Goal: Task Accomplishment & Management: Use online tool/utility

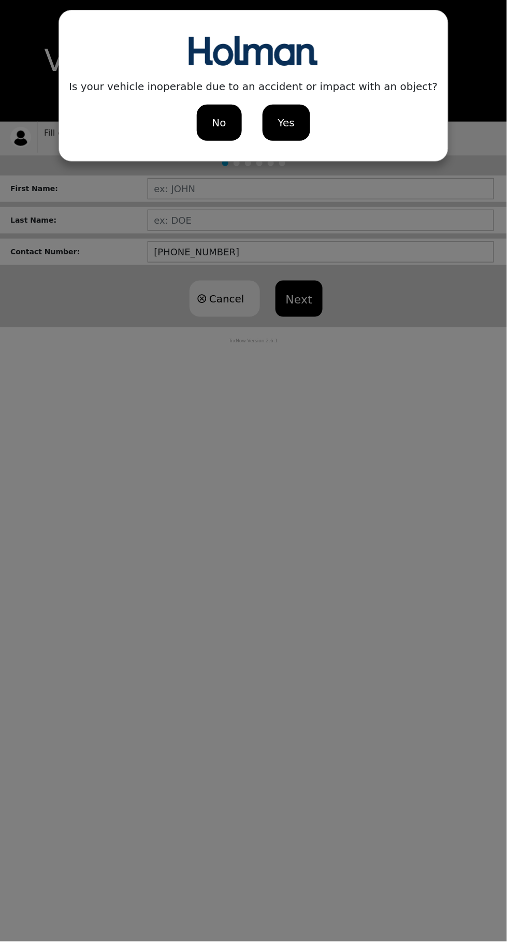
click at [232, 125] on div "No" at bounding box center [219, 123] width 45 height 36
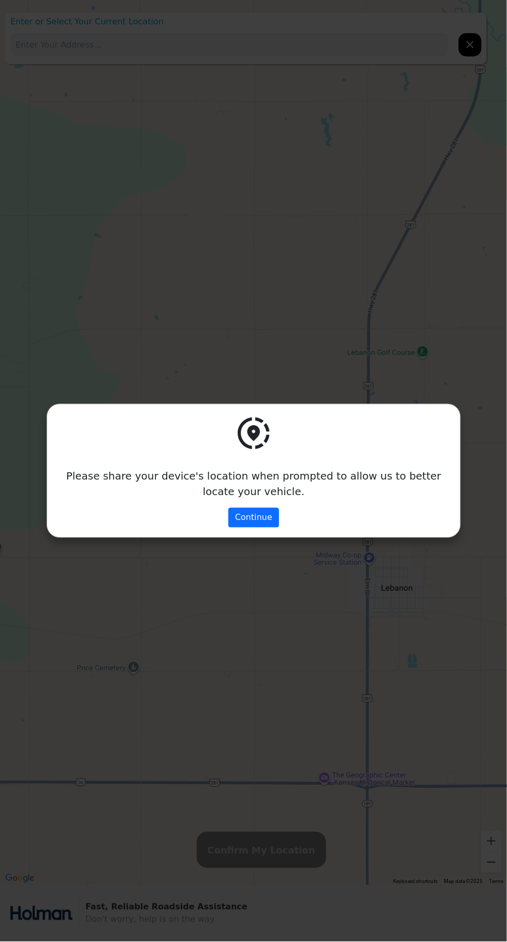
click at [272, 521] on button "Continue" at bounding box center [253, 518] width 51 height 20
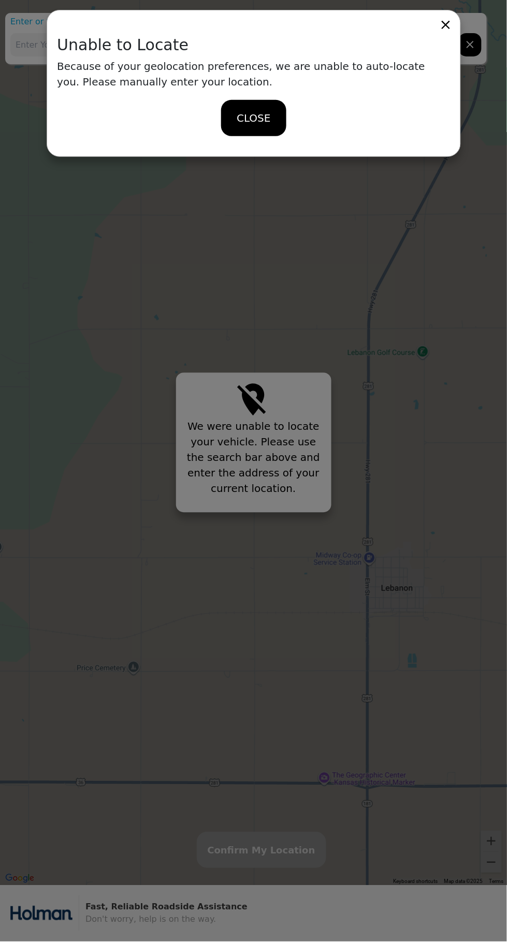
click at [256, 104] on div "CLOSE" at bounding box center [253, 118] width 65 height 36
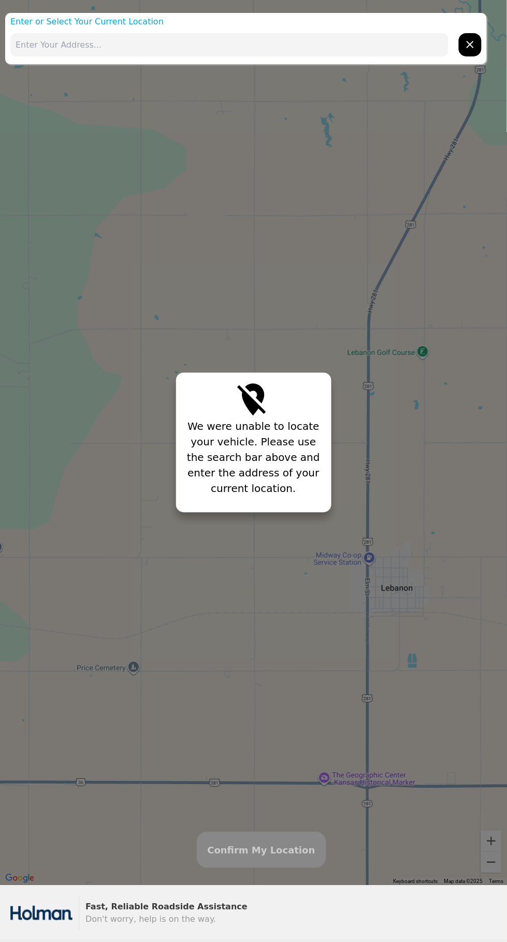
click at [245, 430] on p "We were unable to locate your vehicle. Please use the search bar above and ente…" at bounding box center [254, 458] width 140 height 78
click at [471, 35] on button "hidden" at bounding box center [470, 44] width 23 height 23
click at [477, 32] on div at bounding box center [246, 45] width 482 height 34
click at [239, 439] on p "We were unable to locate your vehicle. Please use the search bar above and ente…" at bounding box center [254, 458] width 140 height 78
click at [255, 500] on div "We were unable to locate your vehicle. Please use the search bar above and ente…" at bounding box center [253, 443] width 155 height 140
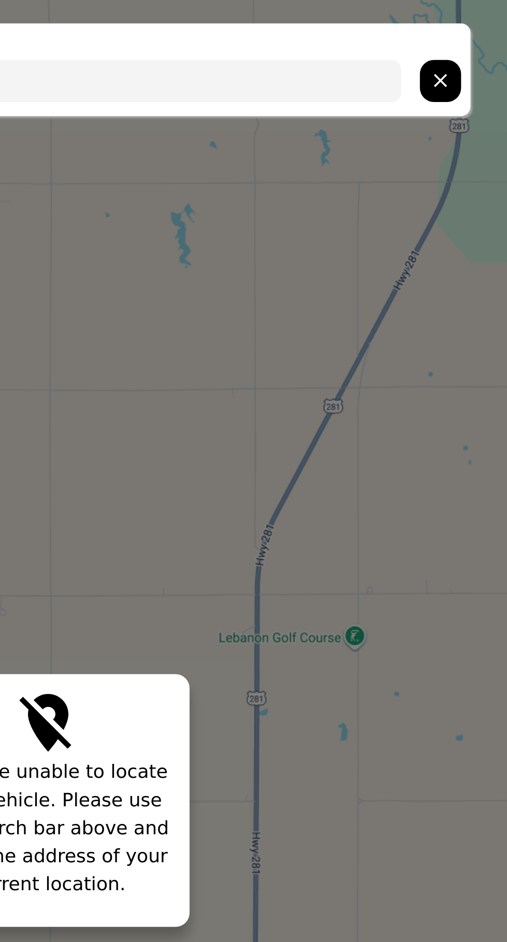
click at [474, 47] on icon "hidden" at bounding box center [470, 44] width 12 height 12
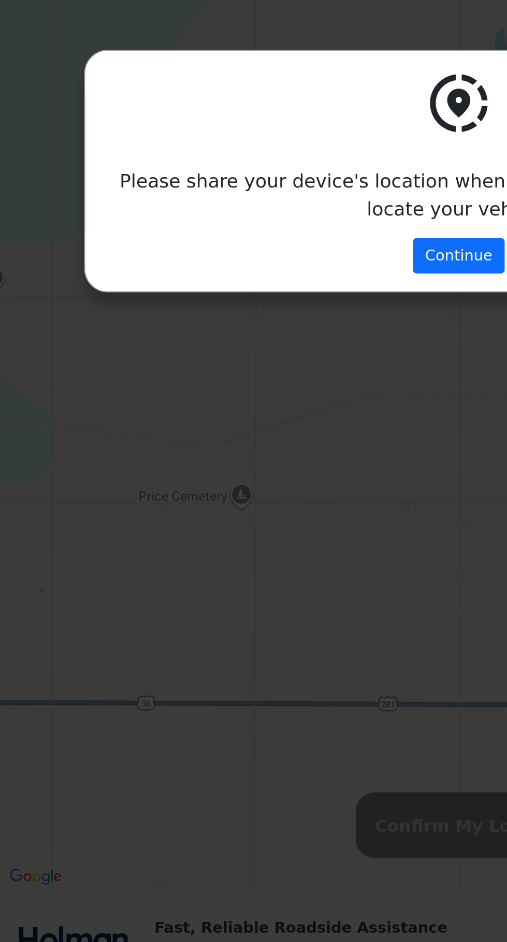
scroll to position [17, 0]
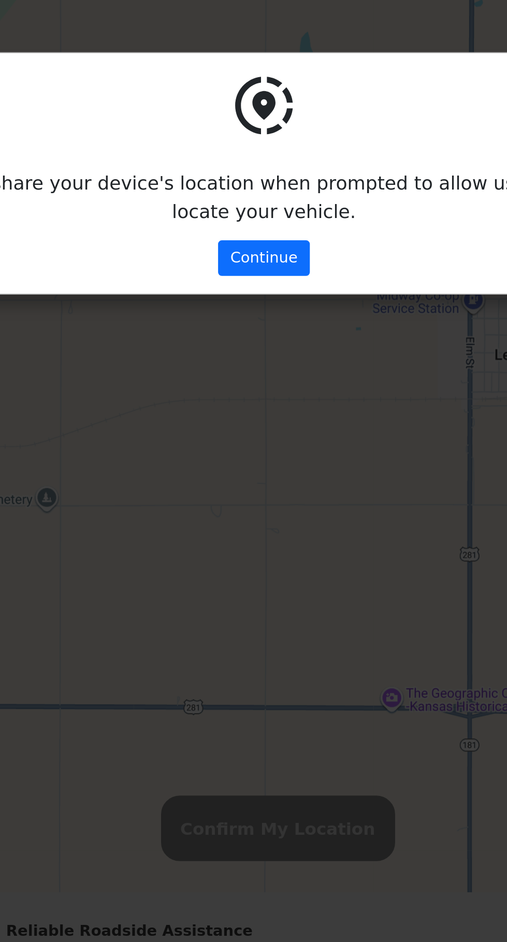
click at [237, 509] on button "Continue" at bounding box center [253, 518] width 51 height 20
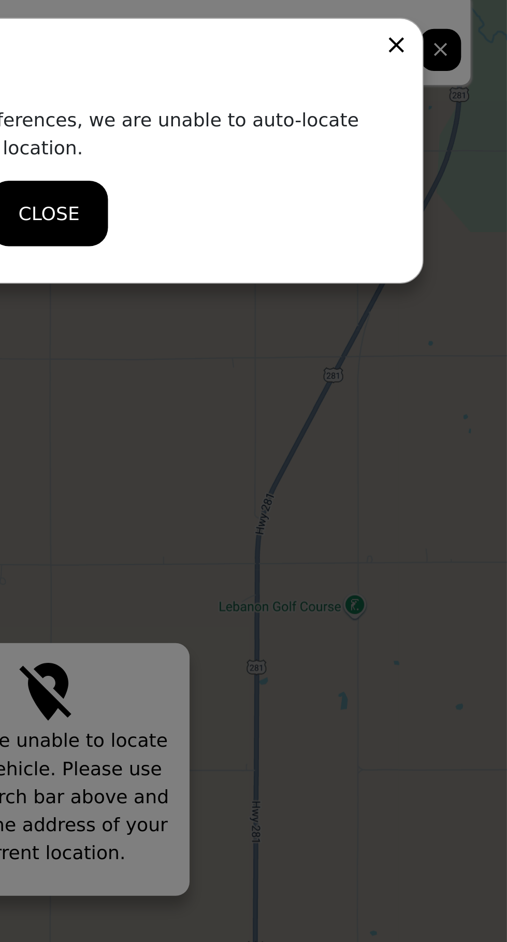
click at [442, 20] on icon at bounding box center [446, 25] width 14 height 14
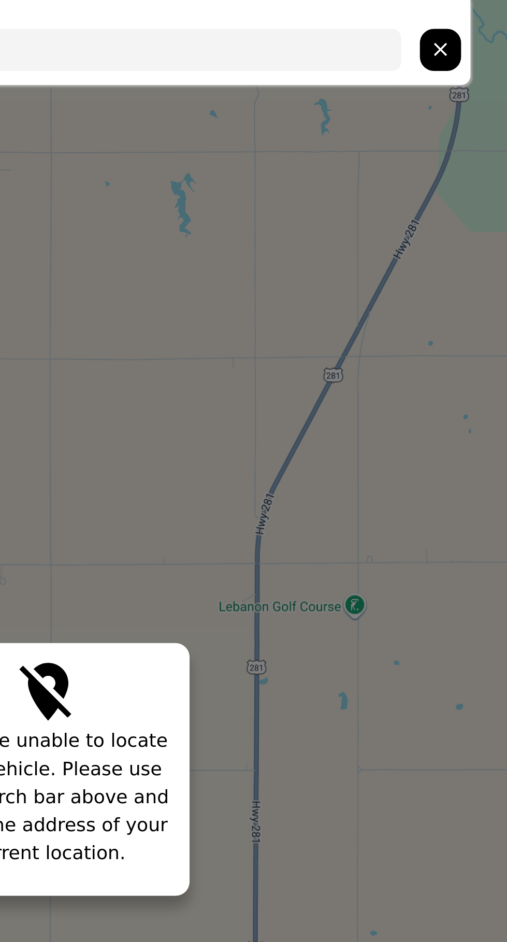
click at [237, 516] on div "We were unable to locate your vehicle. Please use the search bar above and ente…" at bounding box center [253, 426] width 507 height 886
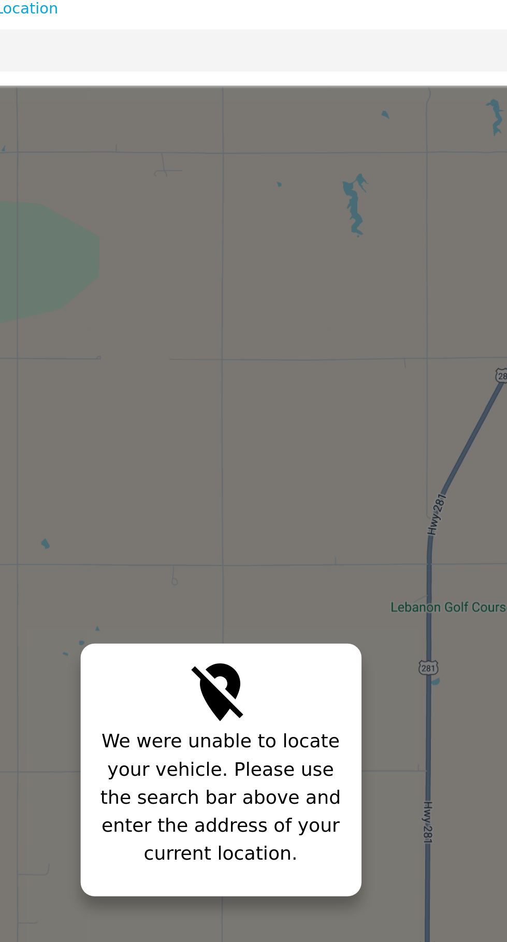
scroll to position [0, 0]
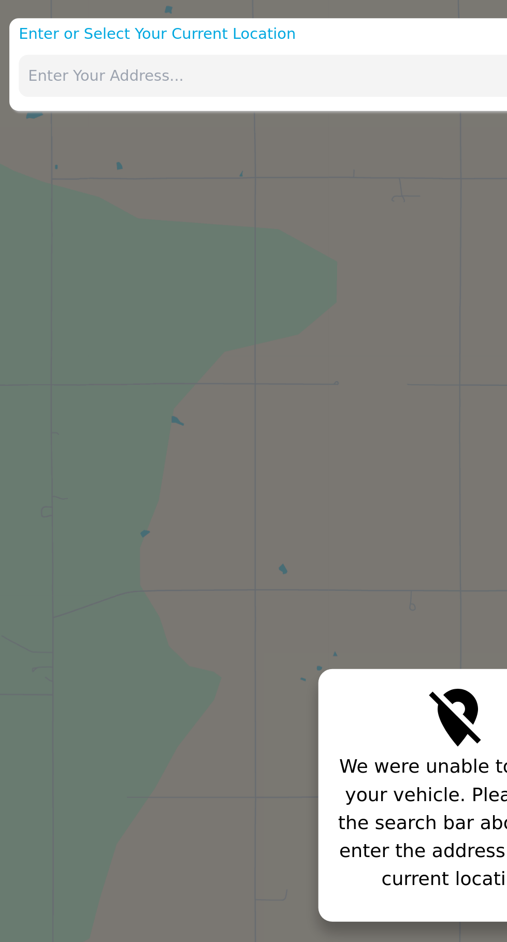
click at [97, 43] on input "text" at bounding box center [229, 44] width 438 height 23
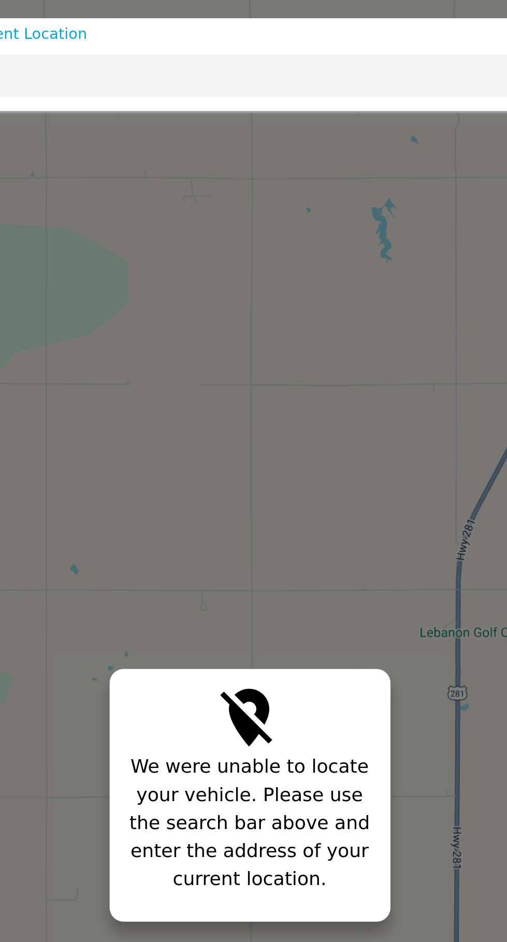
type input "[GEOGRAPHIC_DATA]"
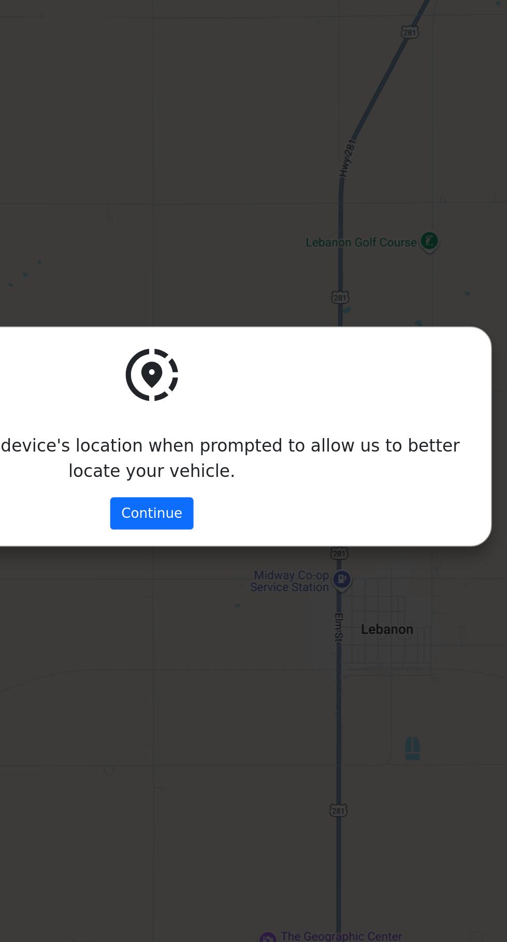
click at [259, 514] on button "Continue" at bounding box center [253, 518] width 51 height 20
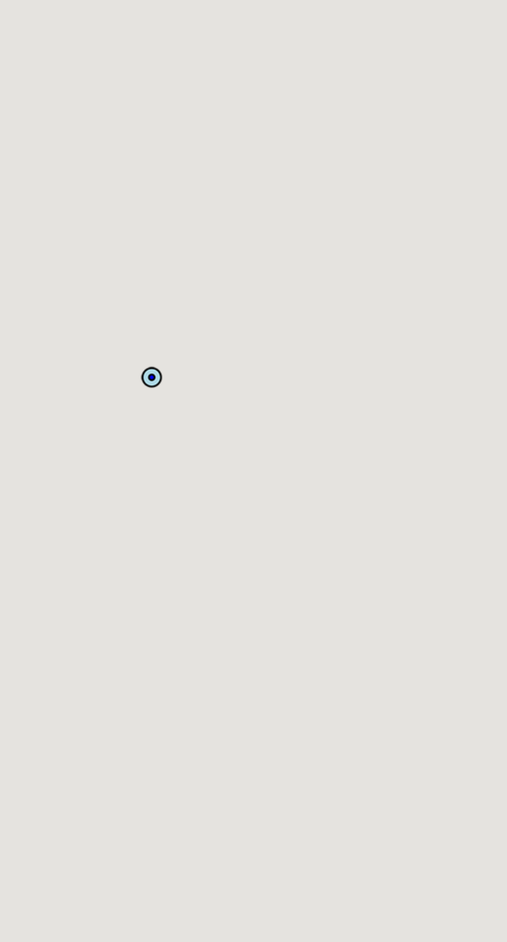
type input "CGPV+PM Delhi, LA, USA"
